Goal: Transaction & Acquisition: Purchase product/service

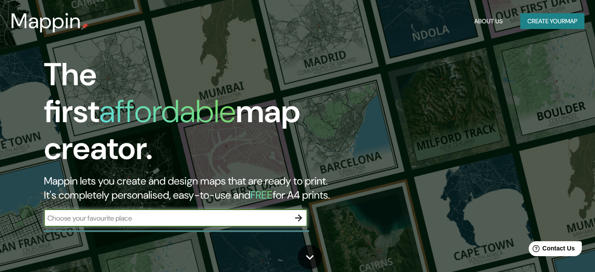
click at [134, 213] on input "text" at bounding box center [167, 218] width 246 height 10
type input "[GEOGRAPHIC_DATA], [US_STATE]"
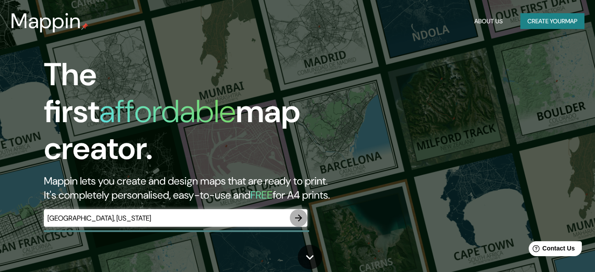
click at [298, 214] on icon "button" at bounding box center [298, 217] width 7 height 7
